Goal: Communication & Community: Answer question/provide support

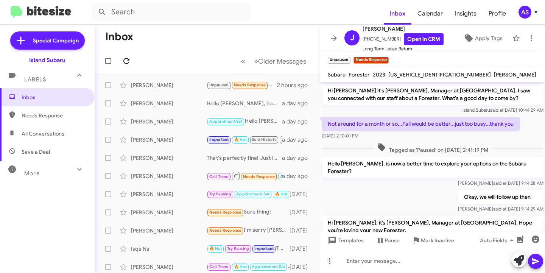
scroll to position [213, 0]
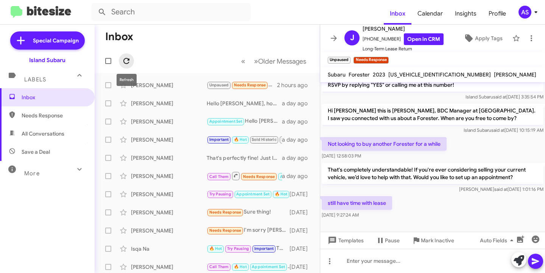
click at [127, 63] on icon at bounding box center [126, 61] width 6 height 6
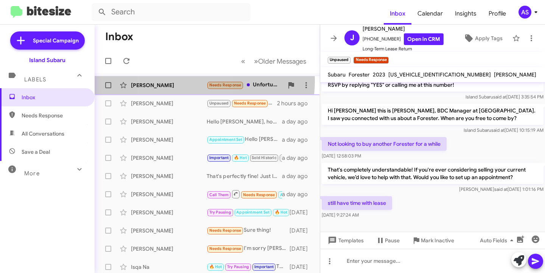
click at [178, 80] on div "[PERSON_NAME] Needs Response Unfortunately I am moving with a different car 6 m…" at bounding box center [207, 85] width 213 height 15
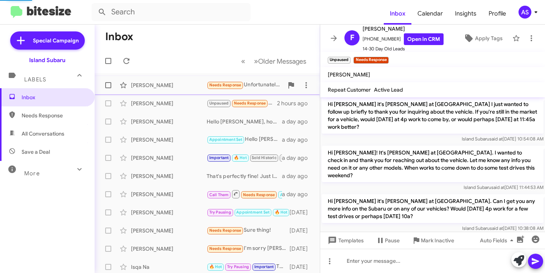
scroll to position [671, 0]
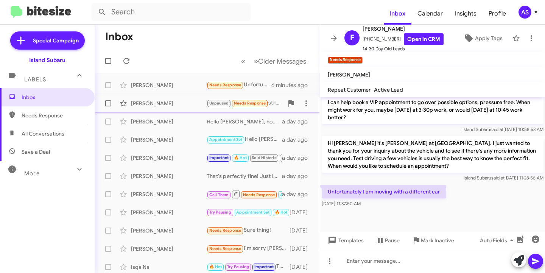
click at [160, 109] on div "[PERSON_NAME] Unpaused Needs Response still have time with lease 2 hours ago" at bounding box center [207, 103] width 213 height 15
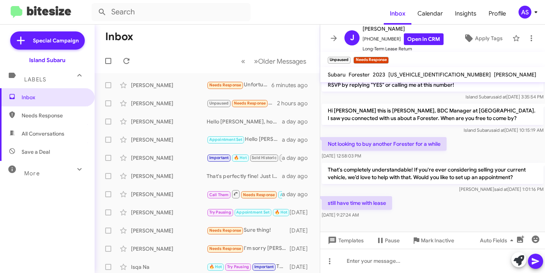
click at [165, 73] on mat-toolbar-row "« Previous » Next Older Messages" at bounding box center [207, 61] width 225 height 24
click at [156, 95] on span "[PERSON_NAME] Unpaused Needs Response still have time with lease 2 hours ago" at bounding box center [207, 103] width 225 height 18
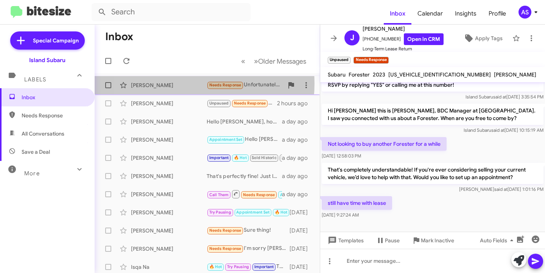
click at [166, 83] on div "[PERSON_NAME]" at bounding box center [169, 85] width 76 height 8
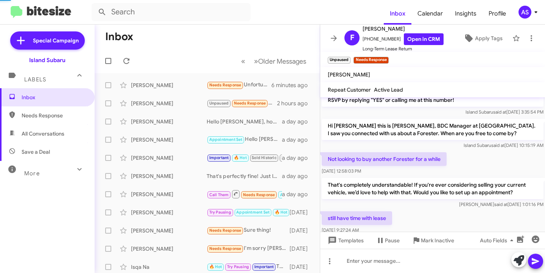
scroll to position [671, 0]
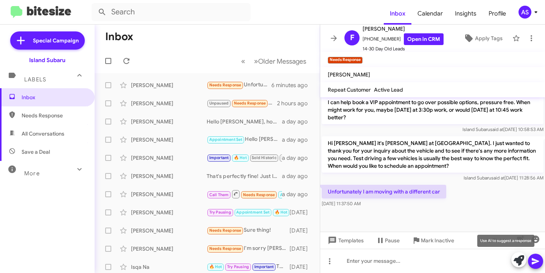
click at [519, 263] on icon at bounding box center [519, 260] width 11 height 11
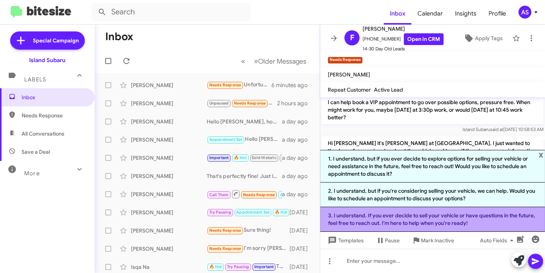
click at [486, 225] on li "3. I understand. If you ever decide to sell your vehicle or have questions in t…" at bounding box center [432, 219] width 225 height 25
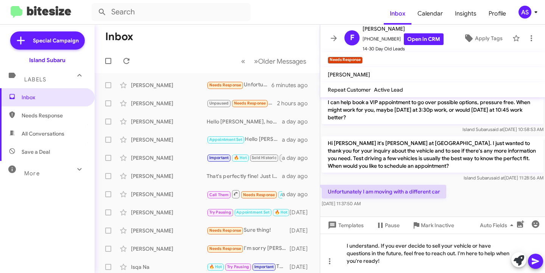
scroll to position [686, 0]
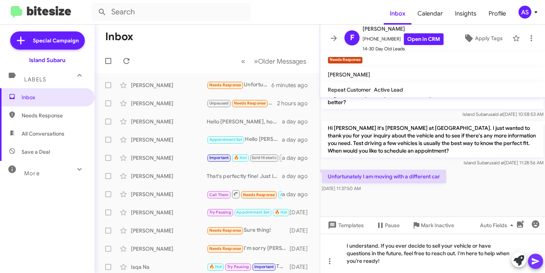
click at [536, 258] on icon at bounding box center [535, 261] width 9 height 9
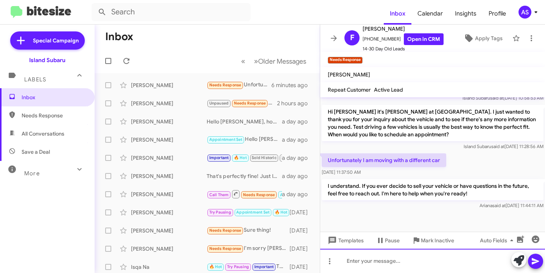
scroll to position [706, 0]
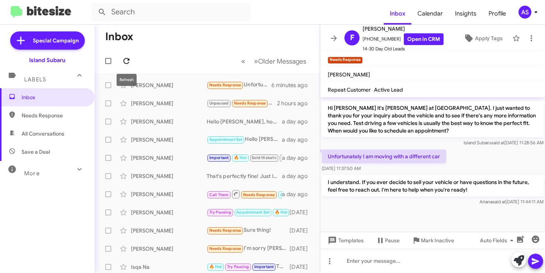
click at [128, 60] on icon at bounding box center [126, 61] width 6 height 6
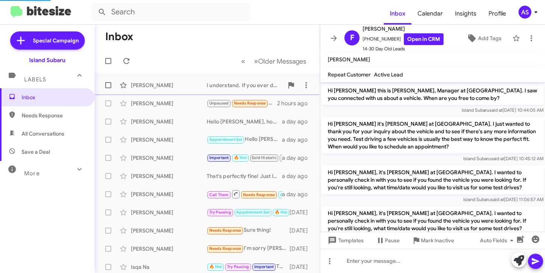
scroll to position [691, 0]
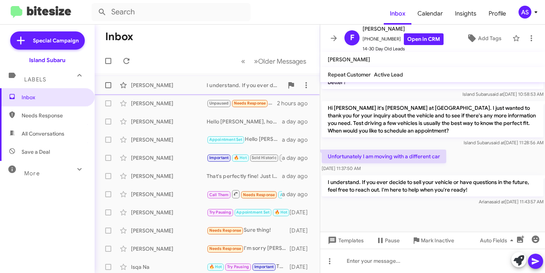
click at [164, 82] on div "[PERSON_NAME]" at bounding box center [169, 85] width 76 height 8
click at [165, 102] on div "[PERSON_NAME]" at bounding box center [169, 104] width 76 height 8
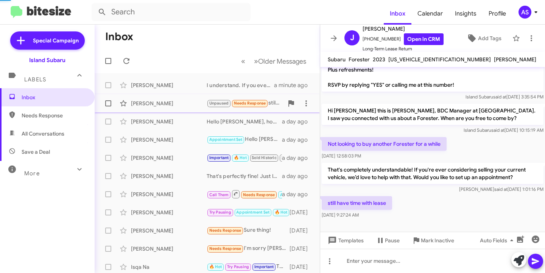
scroll to position [213, 0]
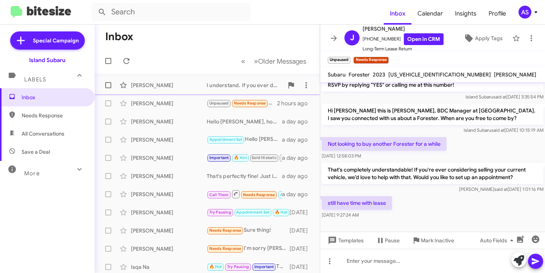
click at [169, 80] on div "Francesco Rotatori I understand. If you ever decide to sell your vehicle or hav…" at bounding box center [207, 85] width 213 height 15
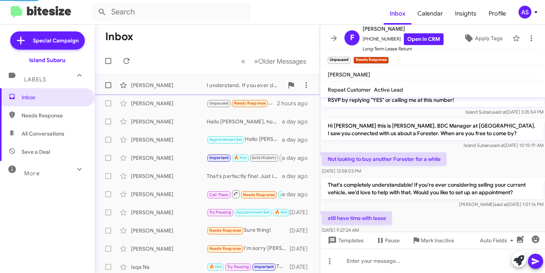
scroll to position [691, 0]
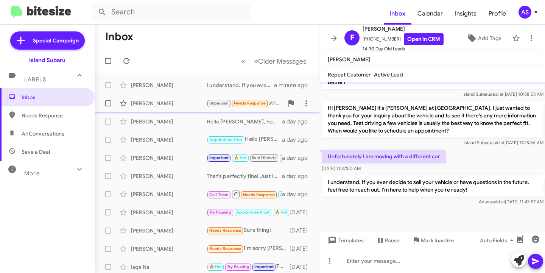
click at [168, 104] on div "[PERSON_NAME]" at bounding box center [169, 104] width 76 height 8
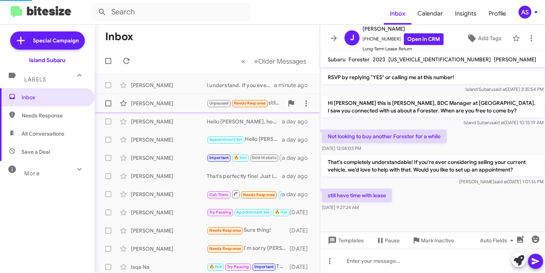
scroll to position [213, 0]
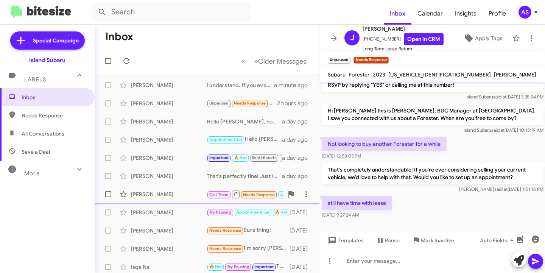
click at [170, 188] on div "Jeffrey Maza Call Them Needs Response Appointment Set Inbound Call a day ago" at bounding box center [207, 194] width 213 height 15
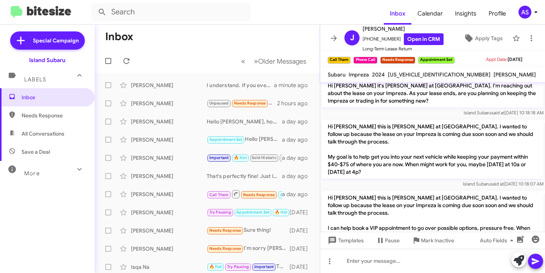
scroll to position [1061, 0]
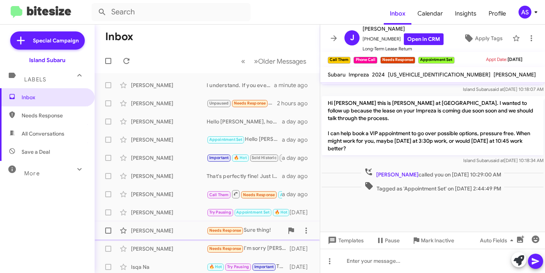
click at [174, 230] on div "[PERSON_NAME]" at bounding box center [169, 231] width 76 height 8
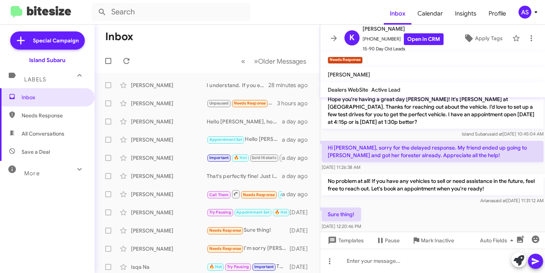
scroll to position [49, 0]
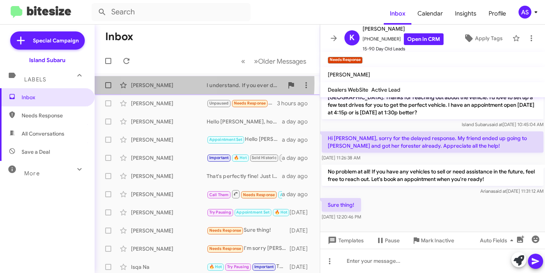
click at [170, 83] on div "[PERSON_NAME]" at bounding box center [169, 85] width 76 height 8
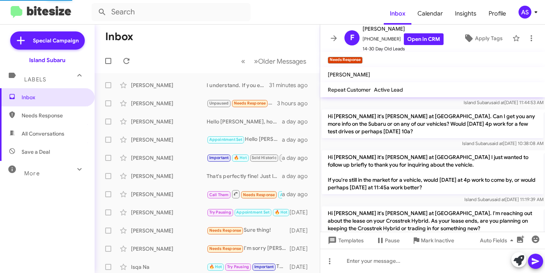
scroll to position [431, 0]
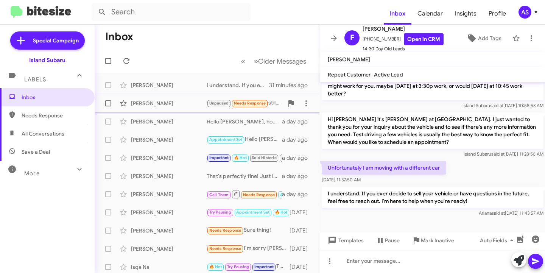
click at [159, 109] on div "Judith Fiore Unpaused Needs Response still have time with lease 3 hours ago" at bounding box center [207, 103] width 213 height 15
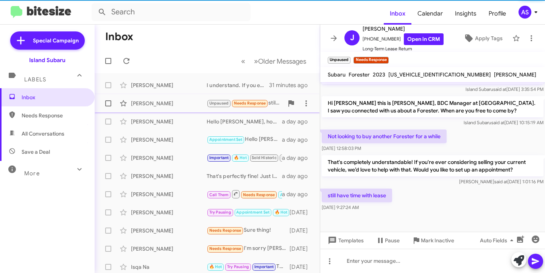
scroll to position [213, 0]
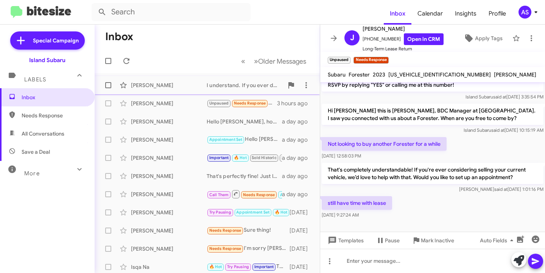
click at [148, 92] on div "Francesco Rotatori I understand. If you ever decide to sell your vehicle or hav…" at bounding box center [207, 85] width 213 height 15
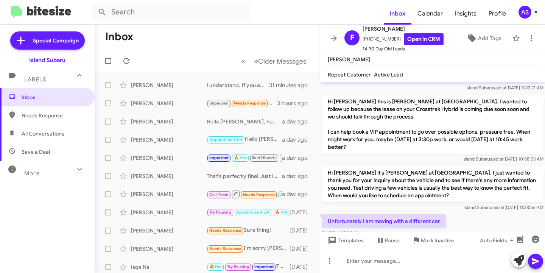
scroll to position [691, 0]
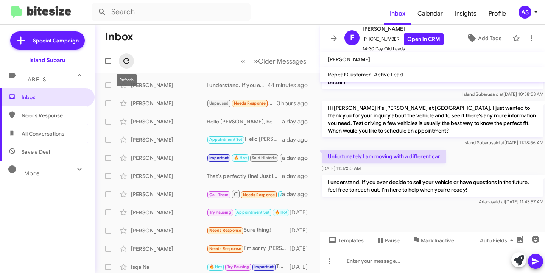
click at [123, 65] on icon at bounding box center [126, 60] width 9 height 9
click at [123, 61] on icon at bounding box center [126, 60] width 9 height 9
